Goal: Task Accomplishment & Management: Complete application form

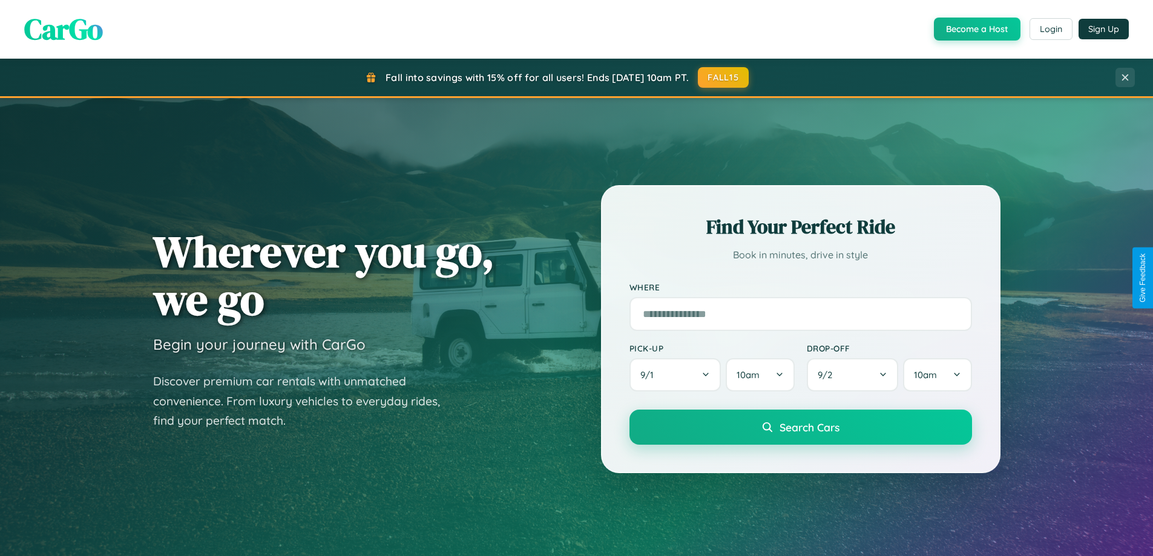
scroll to position [2329, 0]
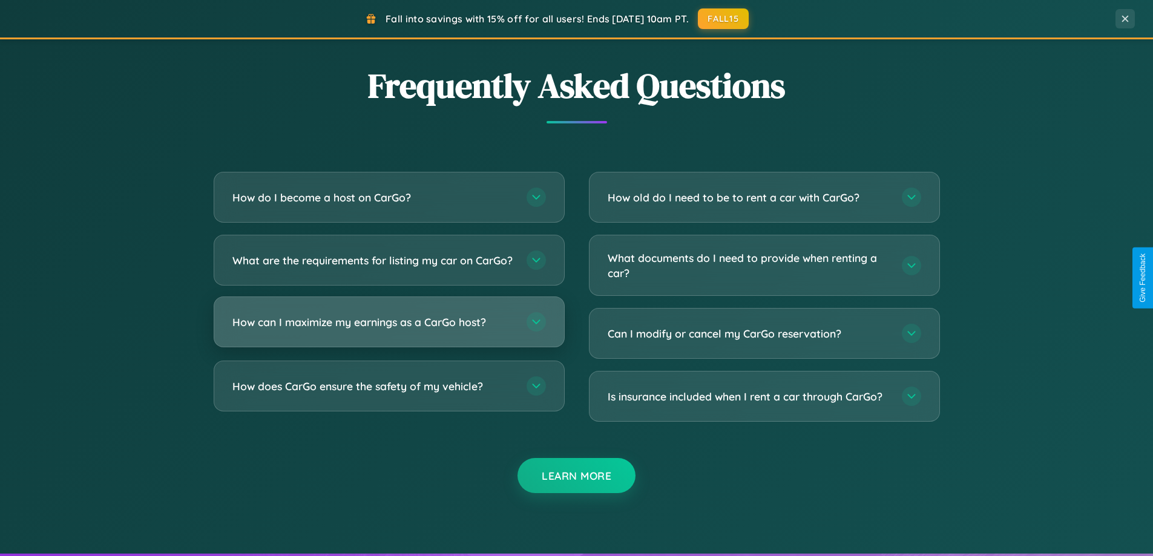
click at [389, 330] on h3 "How can I maximize my earnings as a CarGo host?" at bounding box center [373, 322] width 282 height 15
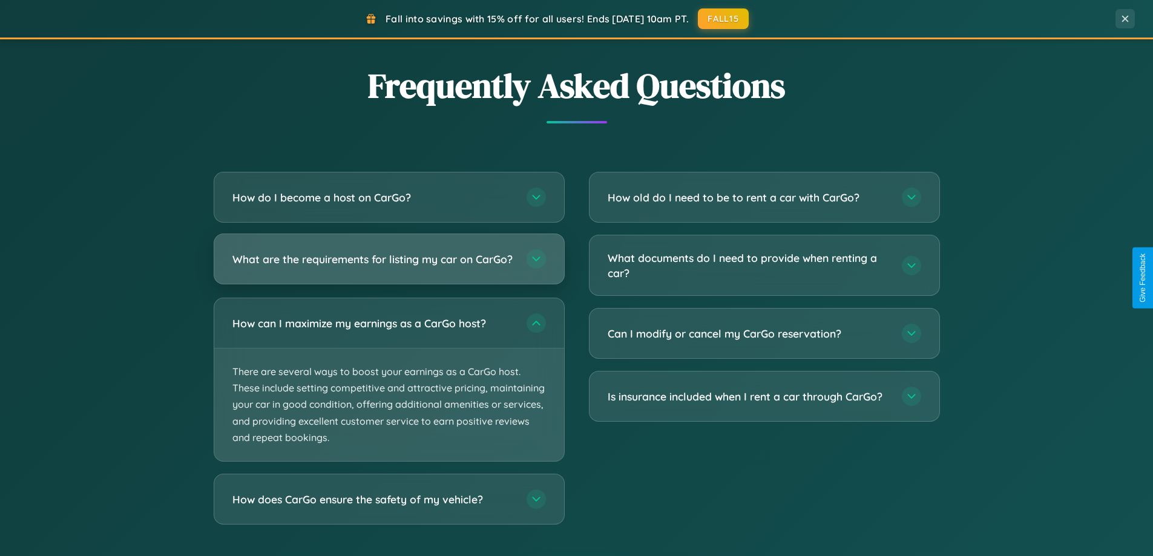
click at [389, 265] on h3 "What are the requirements for listing my car on CarGo?" at bounding box center [373, 259] width 282 height 15
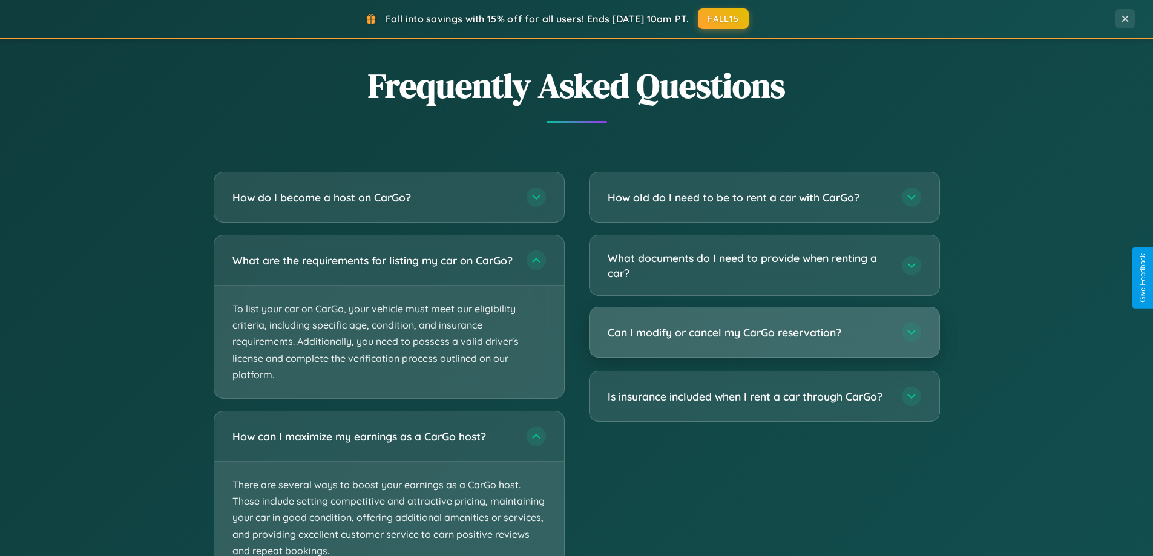
click at [764, 334] on h3 "Can I modify or cancel my CarGo reservation?" at bounding box center [749, 332] width 282 height 15
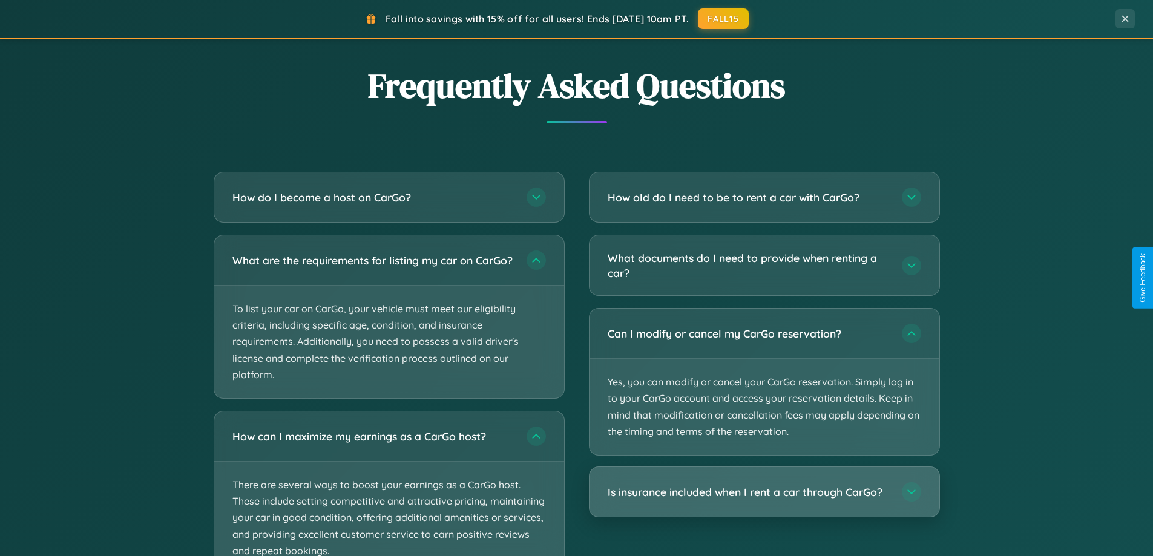
click at [764, 492] on h3 "Is insurance included when I rent a car through CarGo?" at bounding box center [749, 492] width 282 height 15
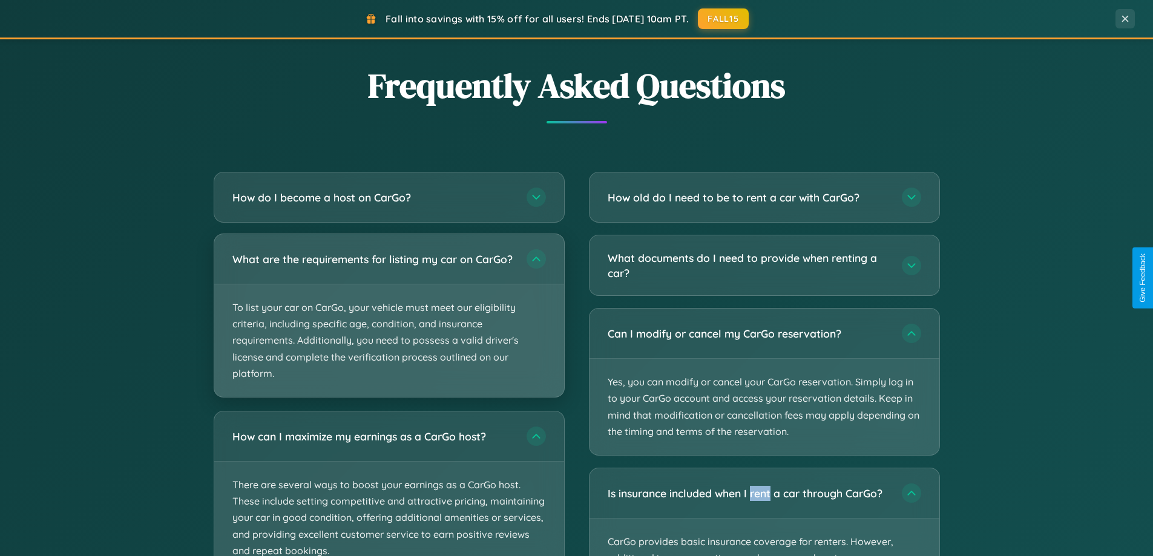
click at [389, 321] on p "To list your car on CarGo, your vehicle must meet our eligibility criteria, inc…" at bounding box center [389, 341] width 350 height 113
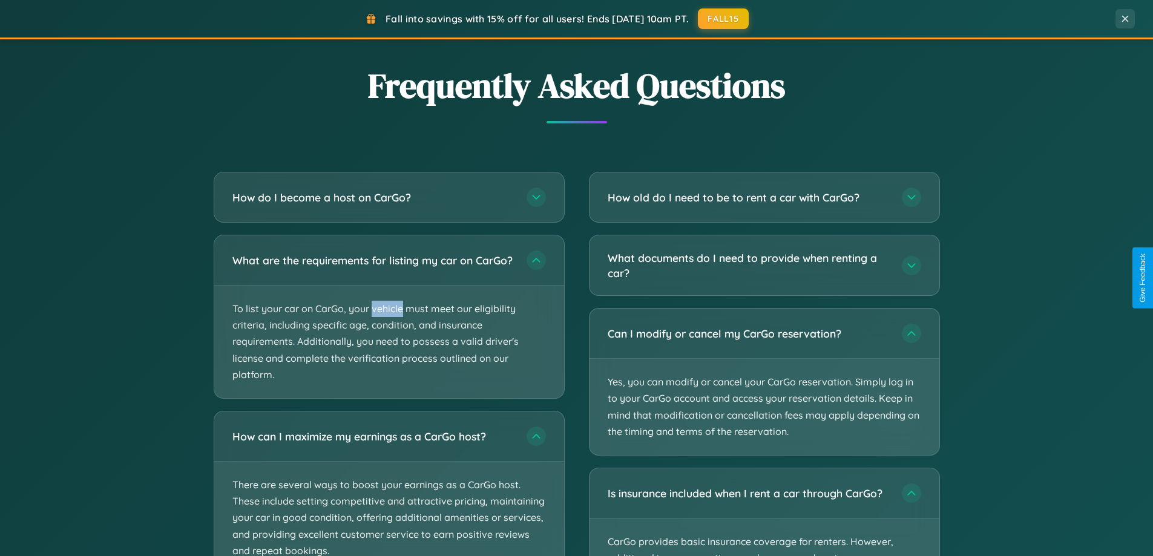
scroll to position [0, 0]
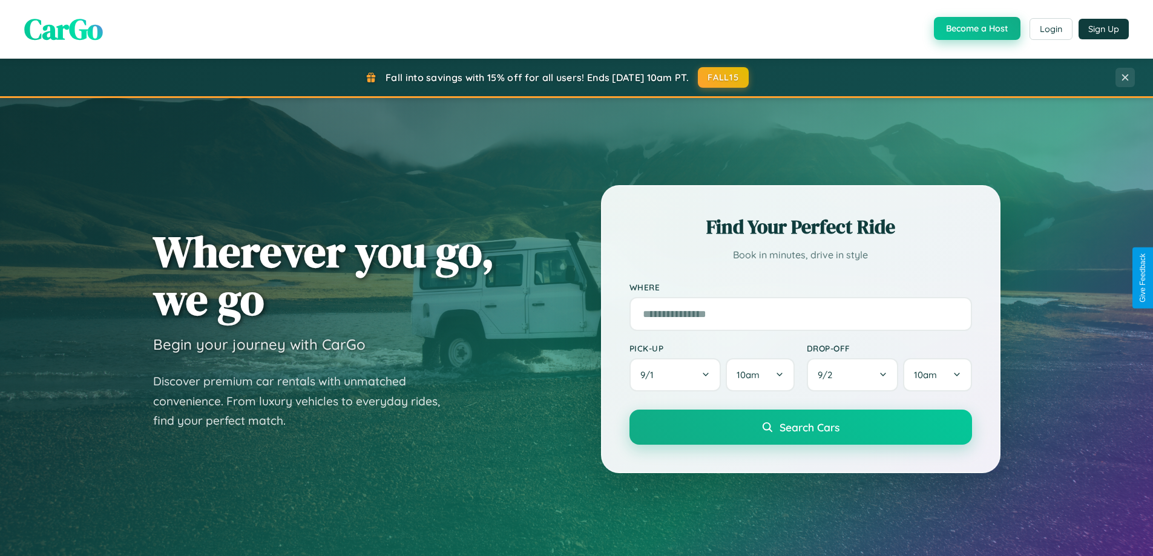
click at [976, 29] on button "Become a Host" at bounding box center [977, 28] width 87 height 23
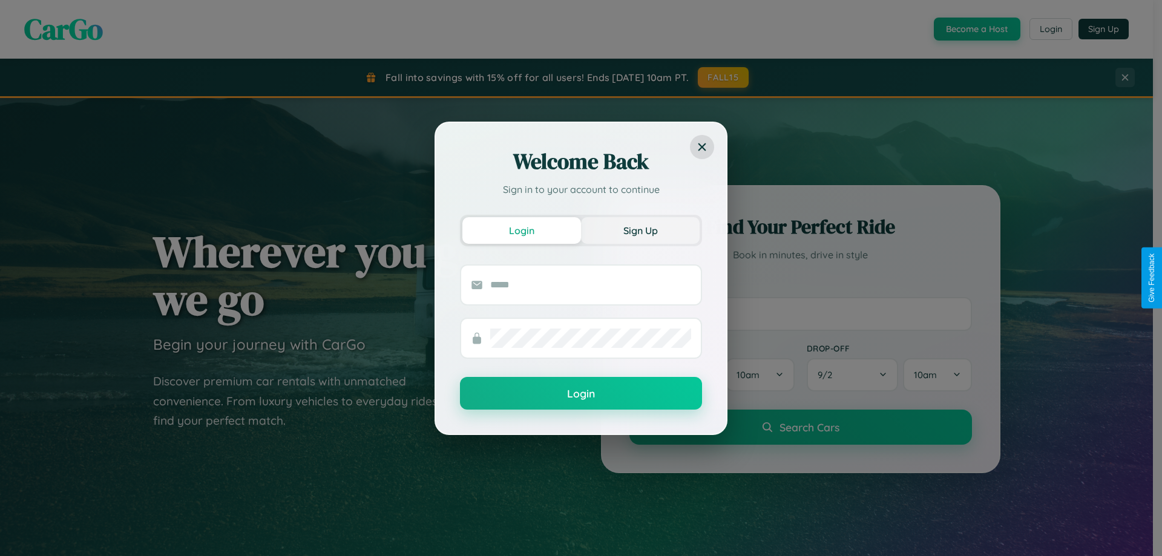
click at [640, 230] on button "Sign Up" at bounding box center [640, 230] width 119 height 27
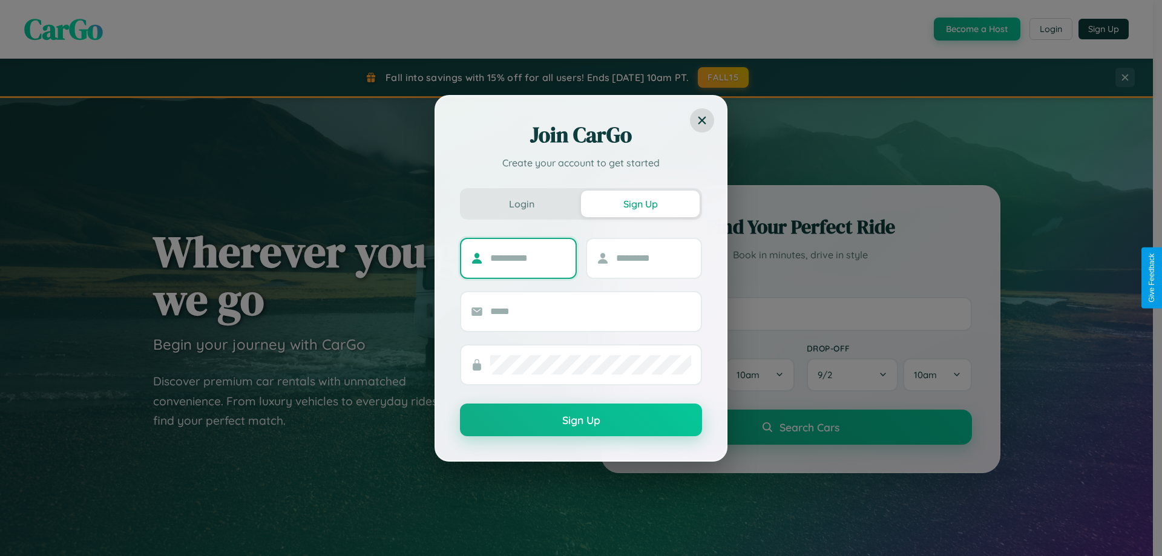
click at [528, 258] on input "text" at bounding box center [528, 258] width 76 height 19
type input "*******"
click at [653, 258] on input "text" at bounding box center [654, 258] width 76 height 19
type input "******"
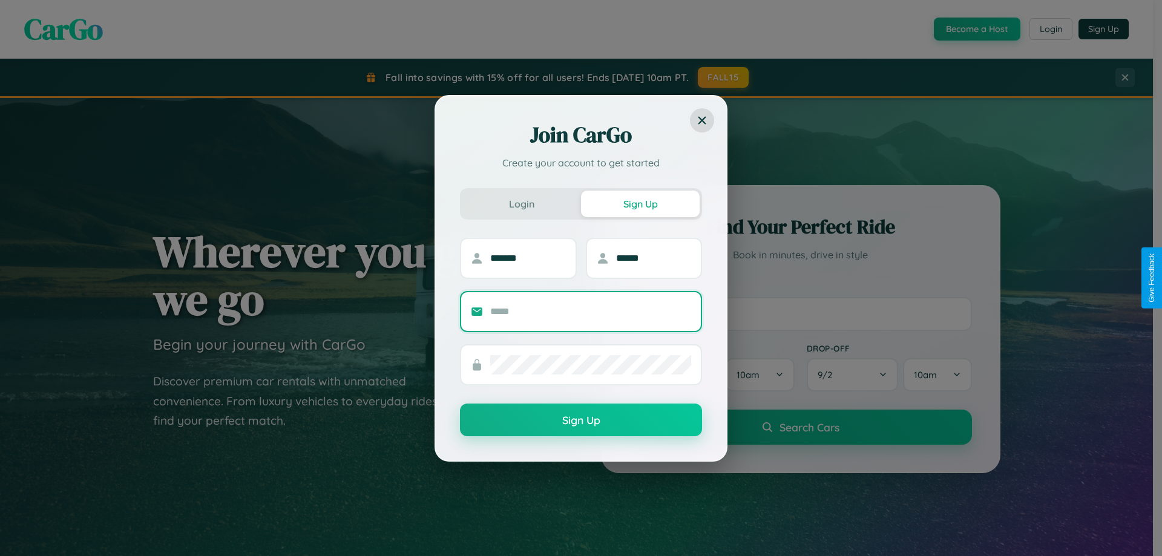
click at [591, 311] on input "text" at bounding box center [590, 311] width 201 height 19
type input "**********"
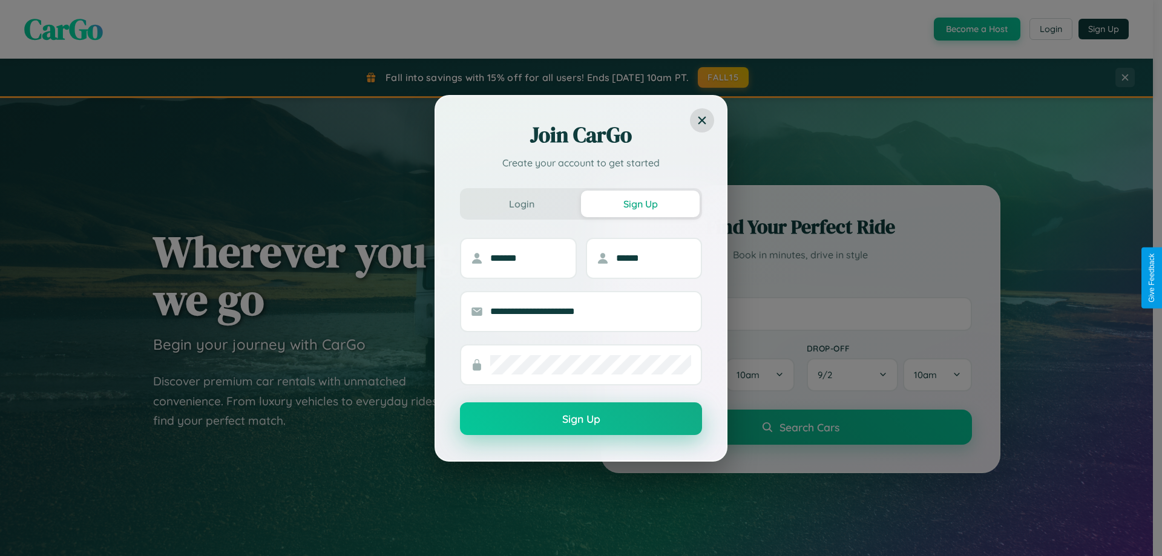
click at [581, 420] on button "Sign Up" at bounding box center [581, 419] width 242 height 33
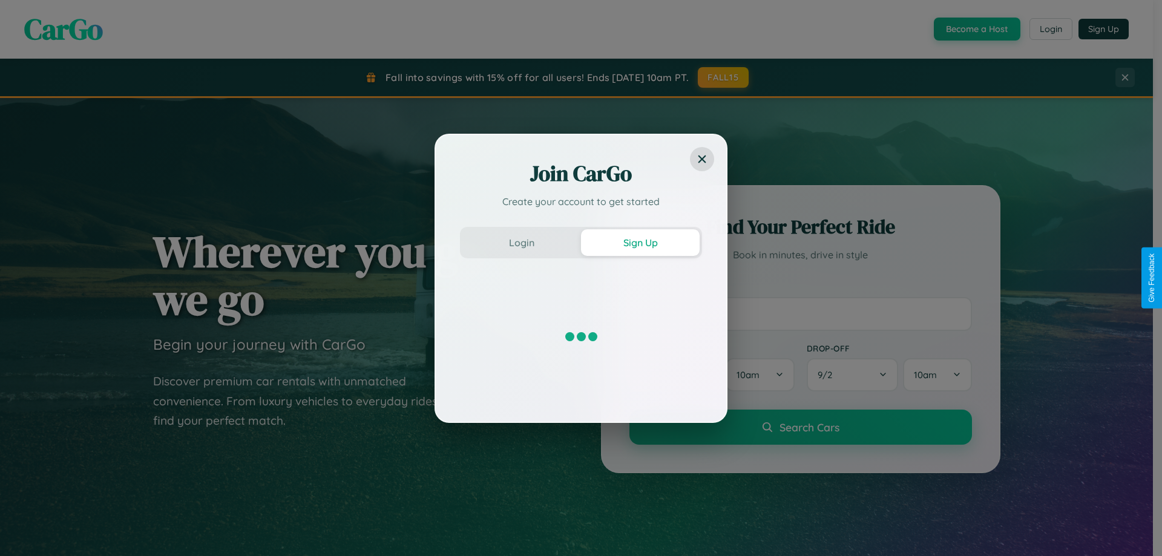
click at [976, 29] on div "Join CarGo Create your account to get started Login Sign Up" at bounding box center [581, 278] width 1162 height 556
click at [640, 242] on button "Sign Up" at bounding box center [640, 242] width 119 height 27
